Goal: Information Seeking & Learning: Learn about a topic

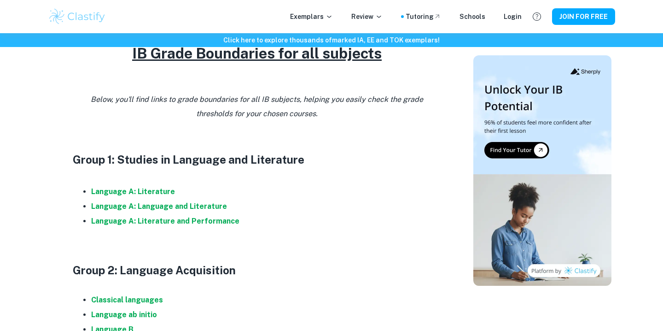
scroll to position [415, 0]
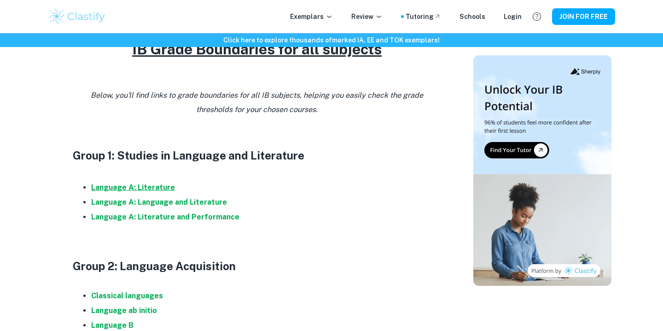
click at [143, 185] on strong "Language A: Literature" at bounding box center [133, 187] width 84 height 9
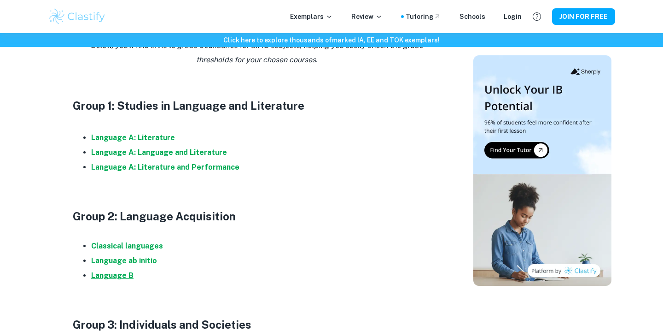
click at [129, 275] on strong "Language B" at bounding box center [112, 275] width 42 height 9
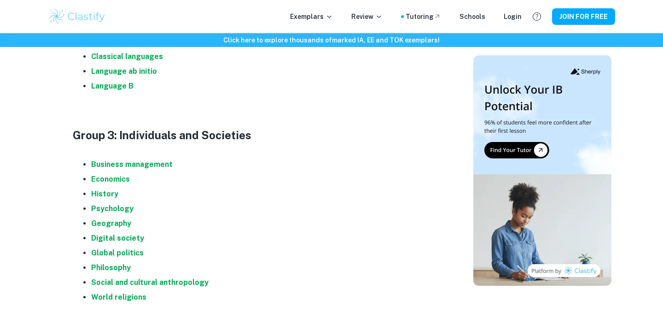
scroll to position [719, 0]
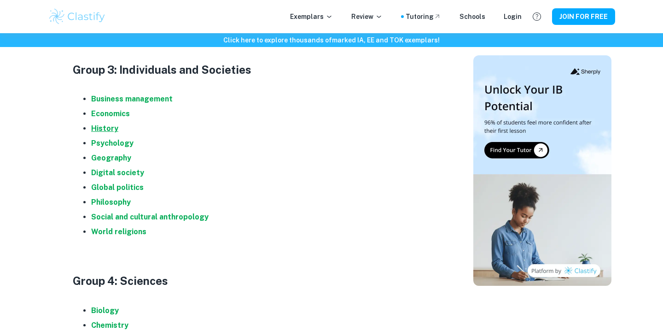
click at [115, 127] on strong "History" at bounding box center [104, 128] width 27 height 9
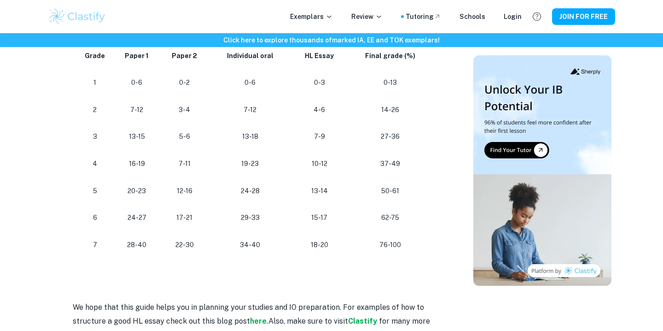
scroll to position [911, 0]
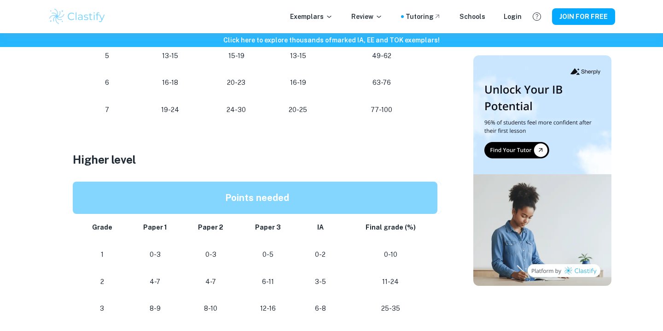
scroll to position [591, 0]
